Goal: Task Accomplishment & Management: Complete application form

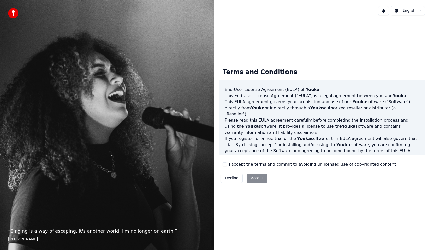
click at [255, 178] on div "Decline Accept" at bounding box center [243, 177] width 51 height 13
click at [225, 160] on div "Terms and Conditions End-User License Agreement ([PERSON_NAME]) of Youka This E…" at bounding box center [321, 124] width 206 height 121
click at [224, 163] on button "I accept the terms and commit to avoiding unlicensed use of copyrighted content" at bounding box center [224, 164] width 4 height 4
click at [254, 180] on button "Accept" at bounding box center [256, 177] width 20 height 9
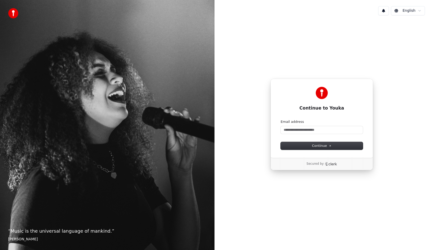
click at [254, 195] on div "Continue to Youka Continue with Google or Email address Continue Secured by" at bounding box center [321, 124] width 214 height 210
click at [365, 52] on div "Continue to Youka Continue with Google or Email address Continue Secured by" at bounding box center [321, 124] width 214 height 210
